Goal: Transaction & Acquisition: Purchase product/service

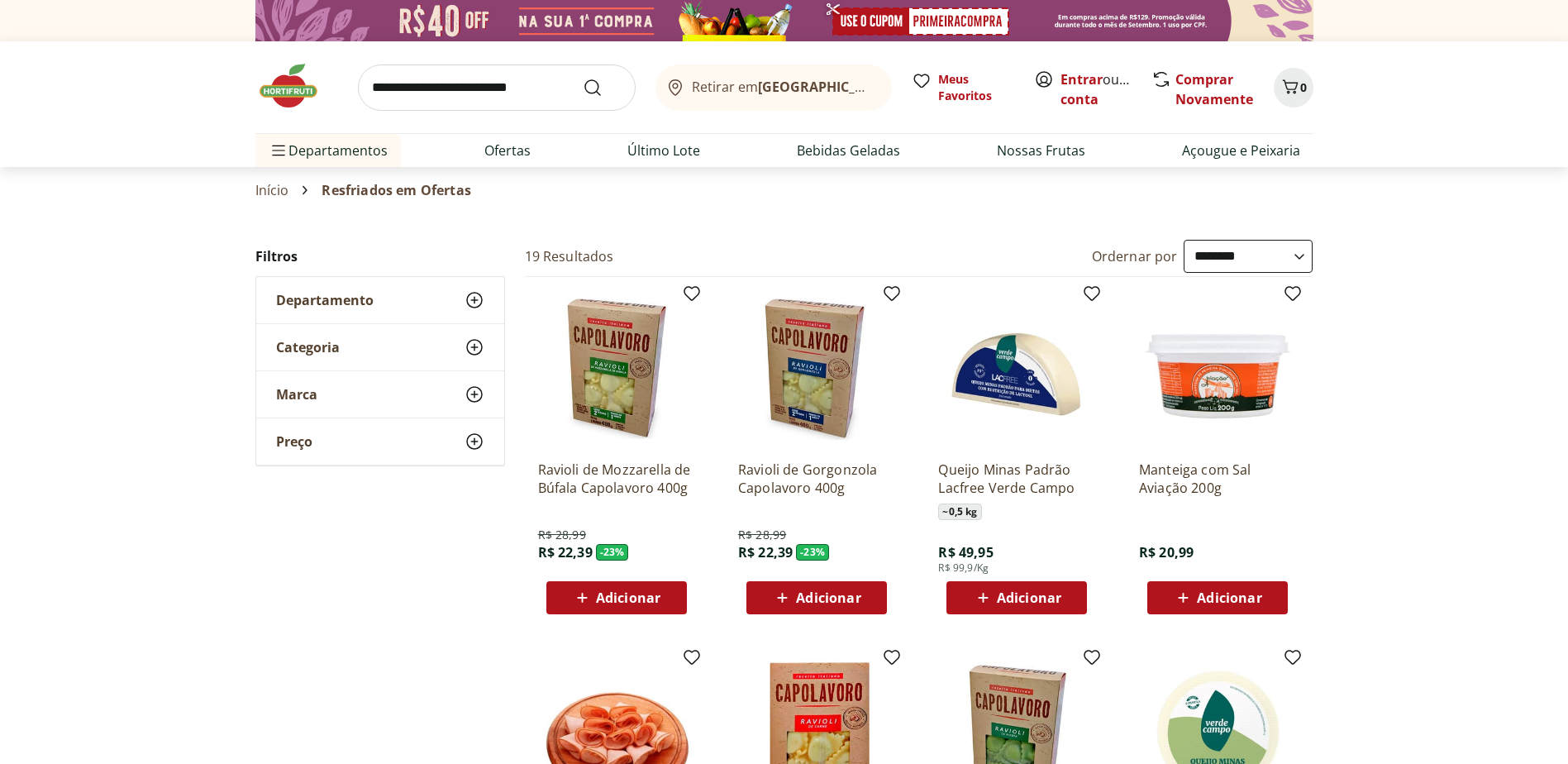
select select "**********"
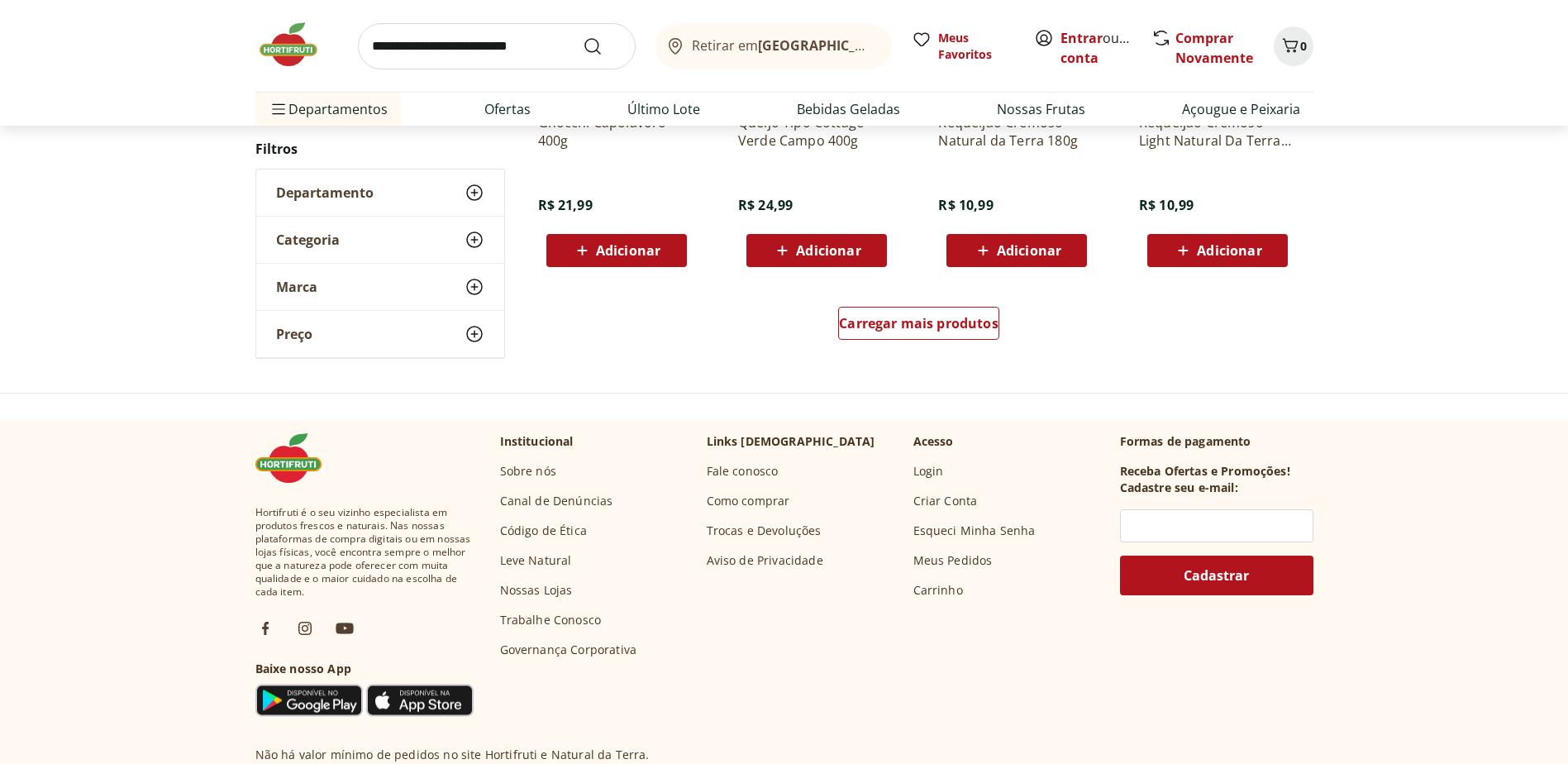
scroll to position [717, 0]
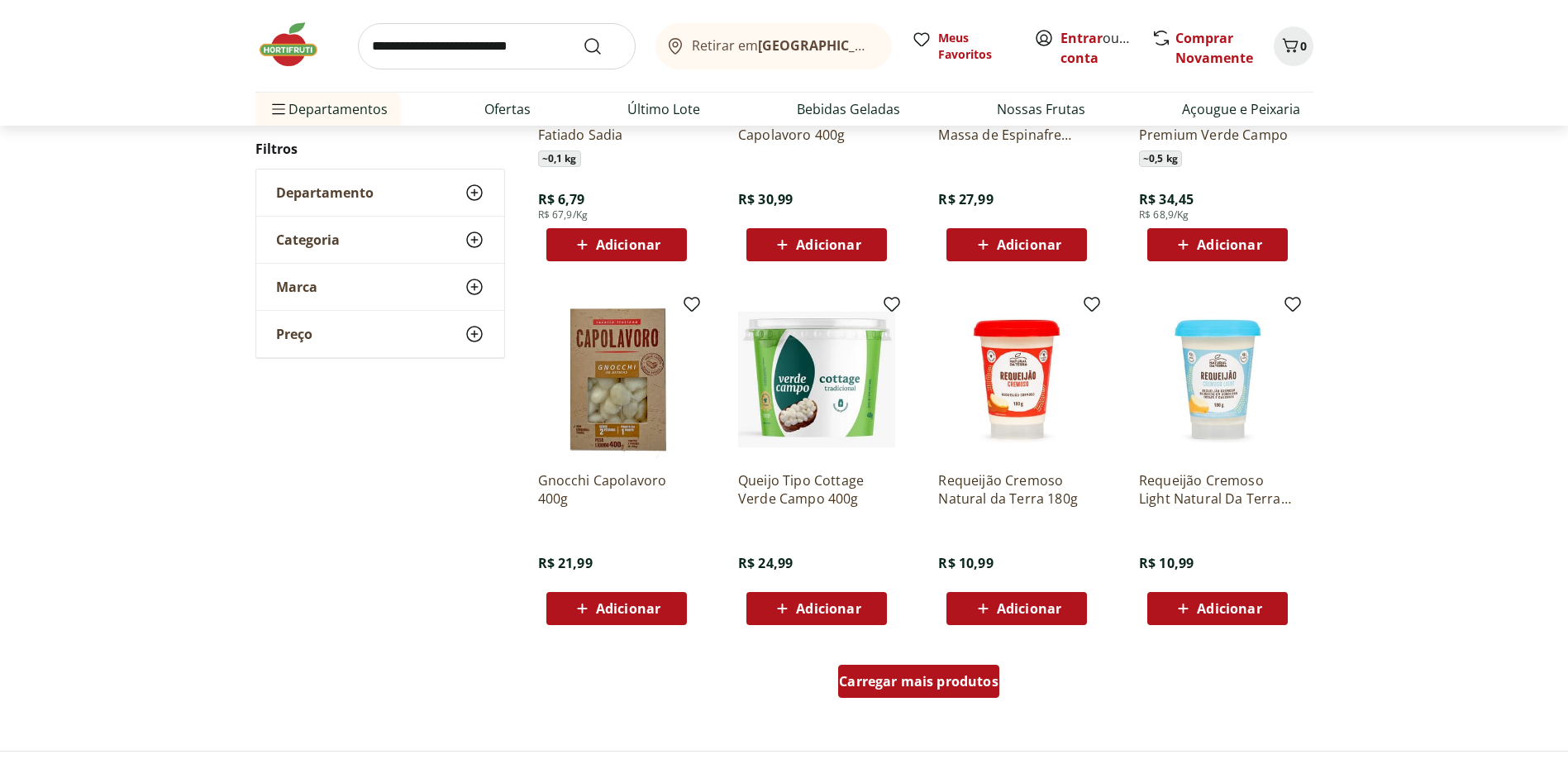
drag, startPoint x: 946, startPoint y: 675, endPoint x: 1114, endPoint y: 630, distance: 173.9
click at [946, 675] on span "Carregar mais produtos" at bounding box center [919, 680] width 160 height 13
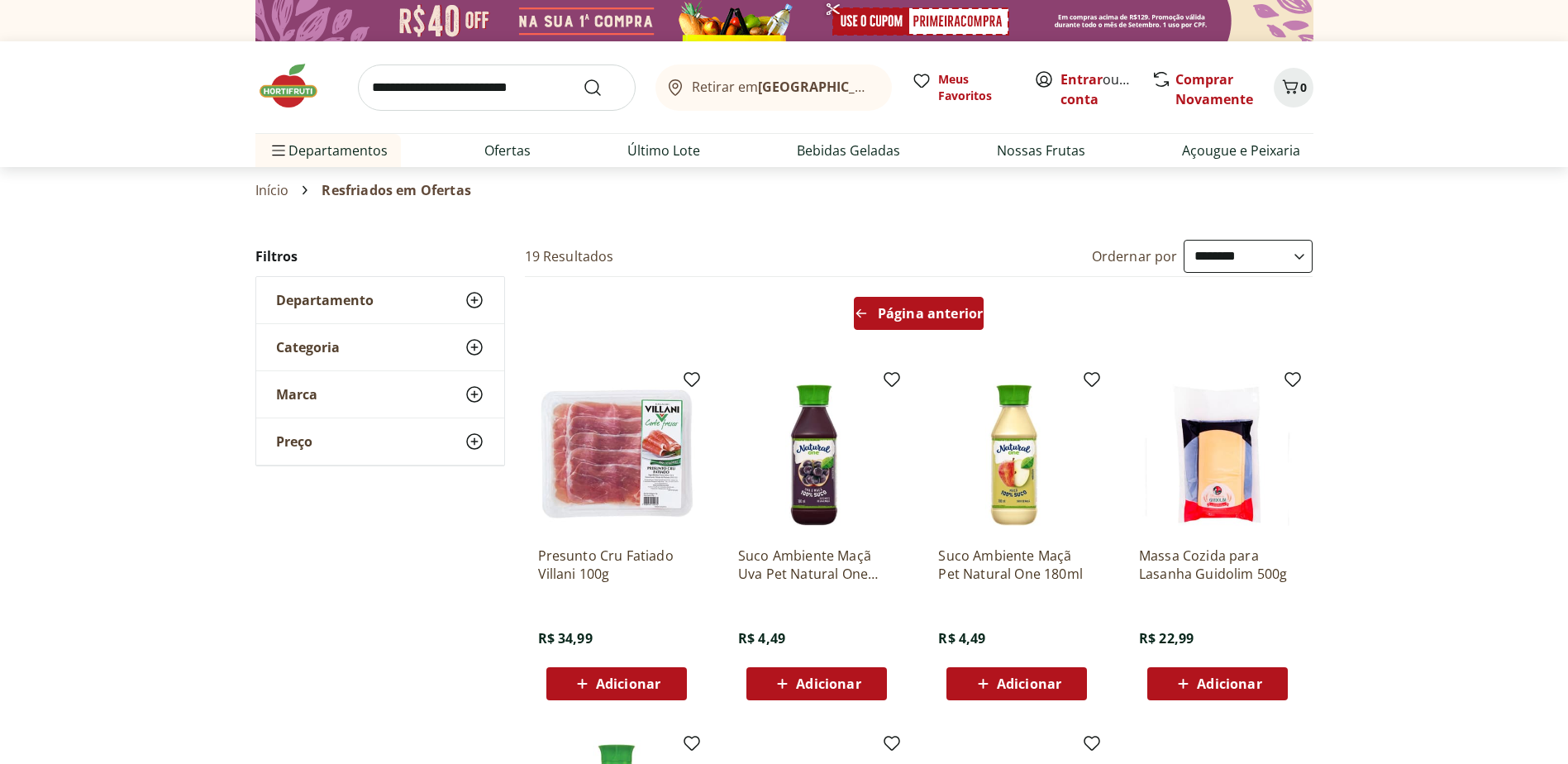
click at [940, 315] on span "Página anterior" at bounding box center [930, 313] width 105 height 13
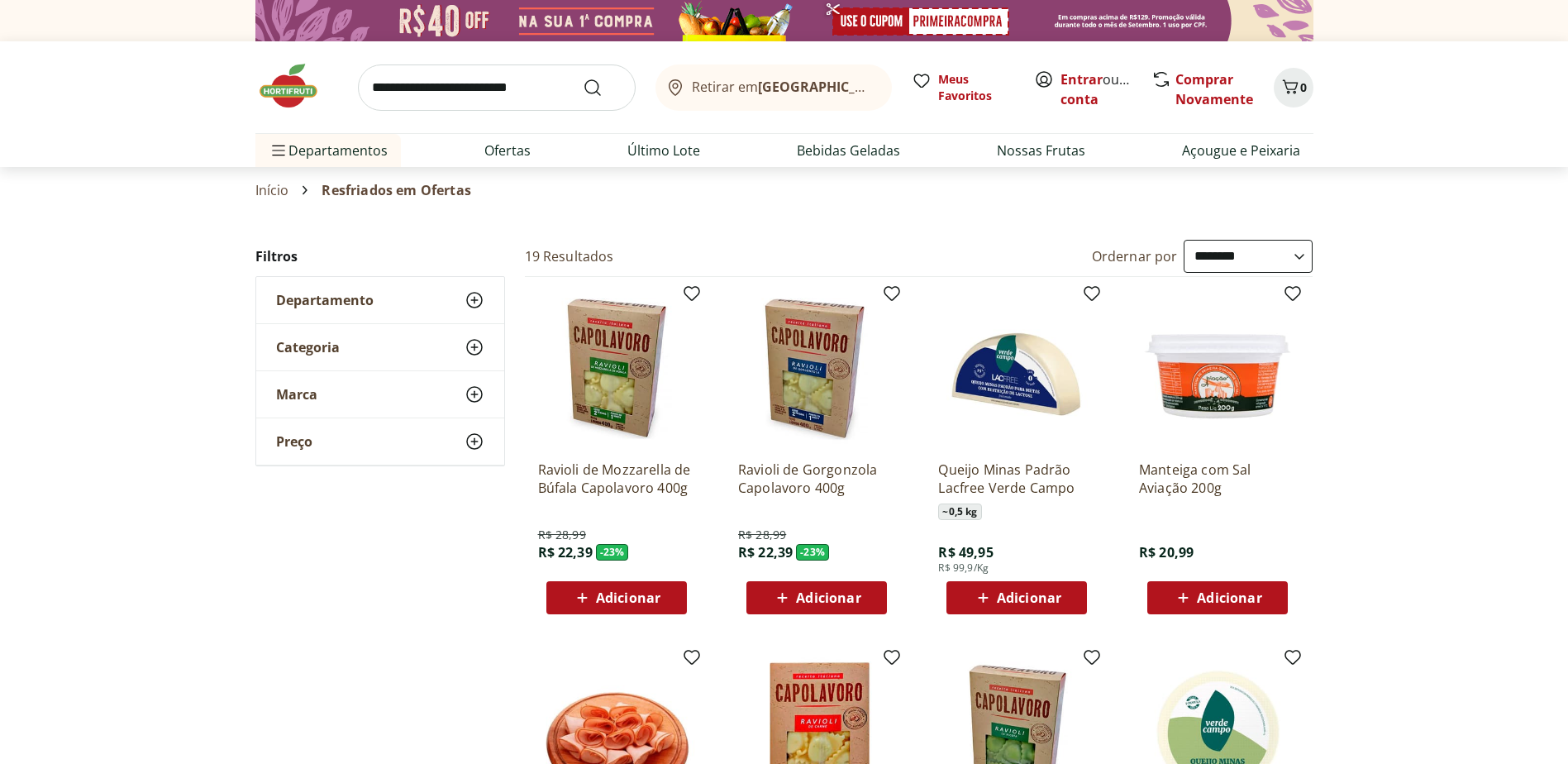
click at [773, 468] on p "Ravioli de Gorgonzola Capolavoro 400g" at bounding box center [816, 478] width 157 height 36
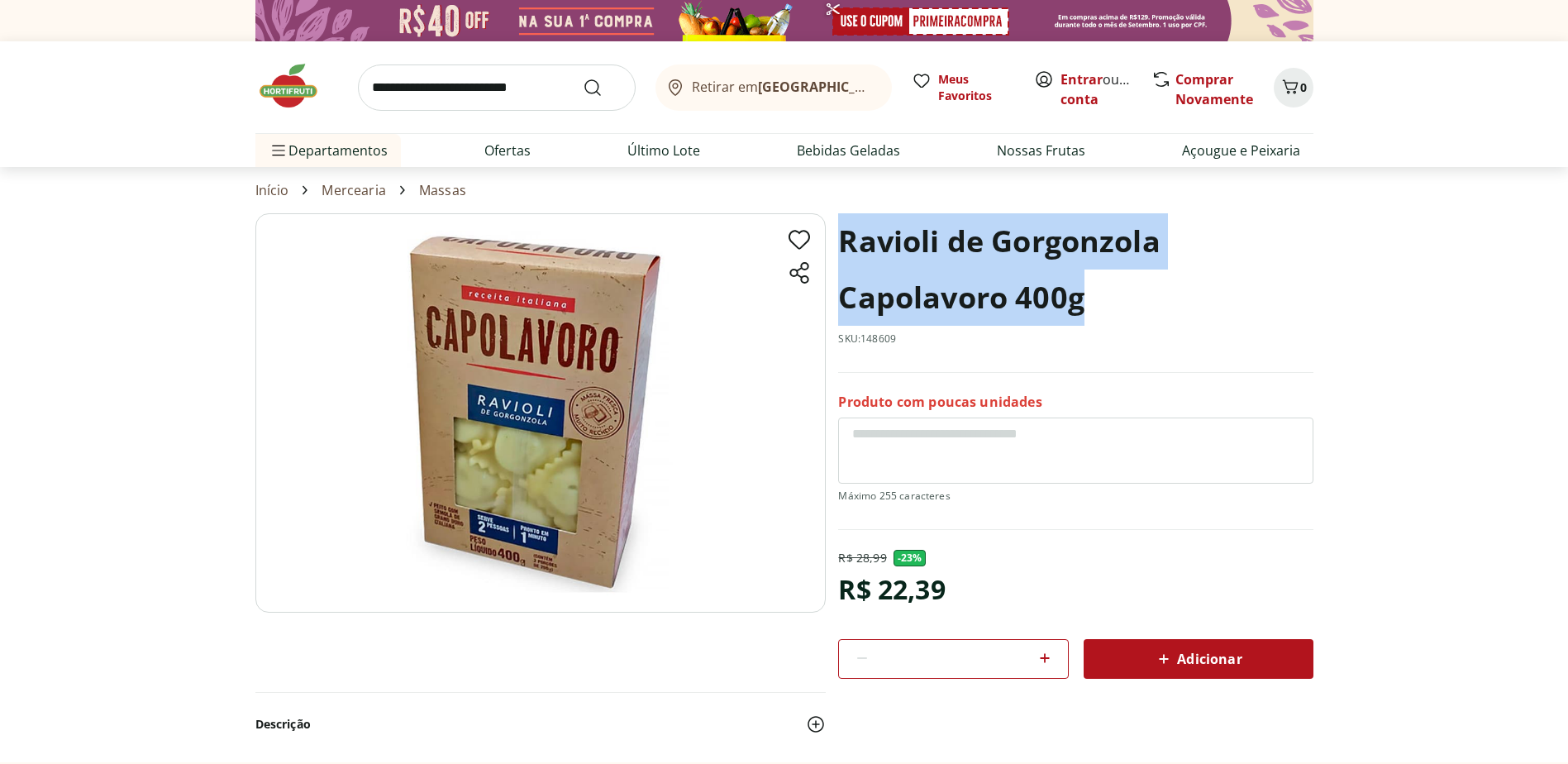
drag, startPoint x: 840, startPoint y: 235, endPoint x: 1094, endPoint y: 288, distance: 259.5
click at [1094, 288] on h1 "Ravioli de Gorgonzola Capolavoro 400g" at bounding box center [1075, 270] width 474 height 113
drag, startPoint x: 1094, startPoint y: 288, endPoint x: 1049, endPoint y: 302, distance: 47.1
copy h1 "Ravioli de Gorgonzola Capolavoro 400g"
